Goal: Navigation & Orientation: Understand site structure

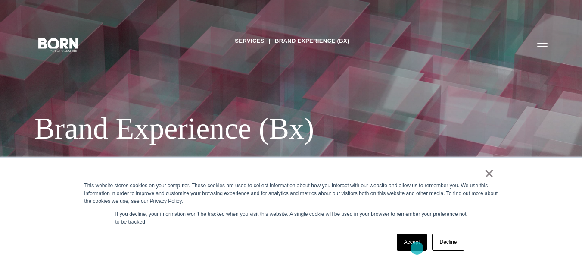
click at [417, 248] on link "Accept" at bounding box center [412, 241] width 31 height 17
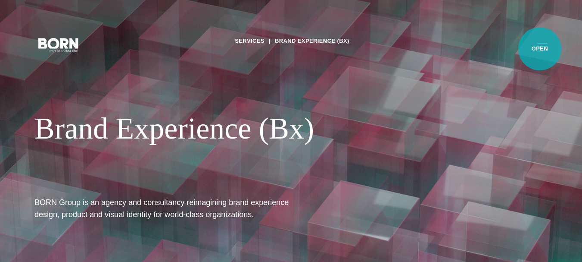
click at [540, 49] on button "Primary Menu" at bounding box center [542, 44] width 21 height 18
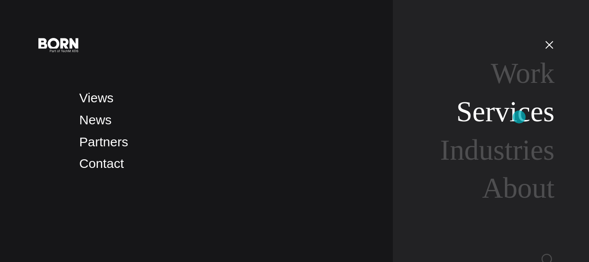
click at [519, 117] on link "Services" at bounding box center [505, 111] width 98 height 32
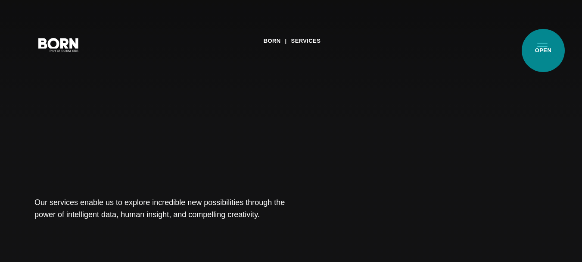
click at [543, 50] on button "Primary Menu" at bounding box center [542, 44] width 21 height 18
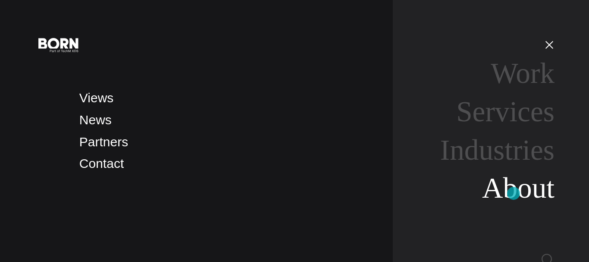
click at [513, 193] on link "About" at bounding box center [518, 188] width 72 height 32
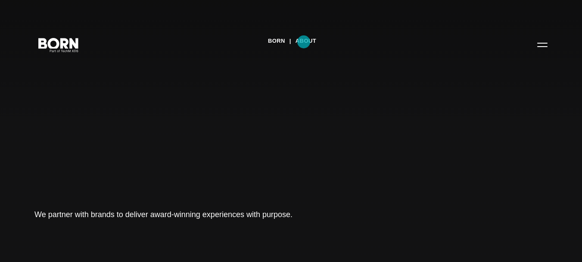
click at [304, 42] on link "About" at bounding box center [306, 40] width 21 height 13
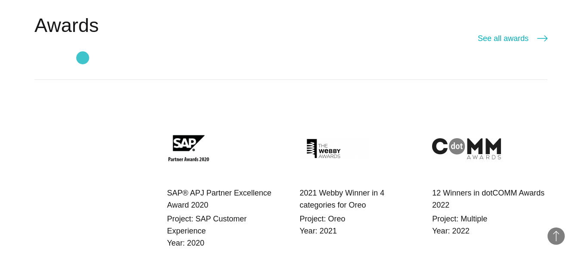
scroll to position [1422, 0]
